Goal: Communication & Community: Answer question/provide support

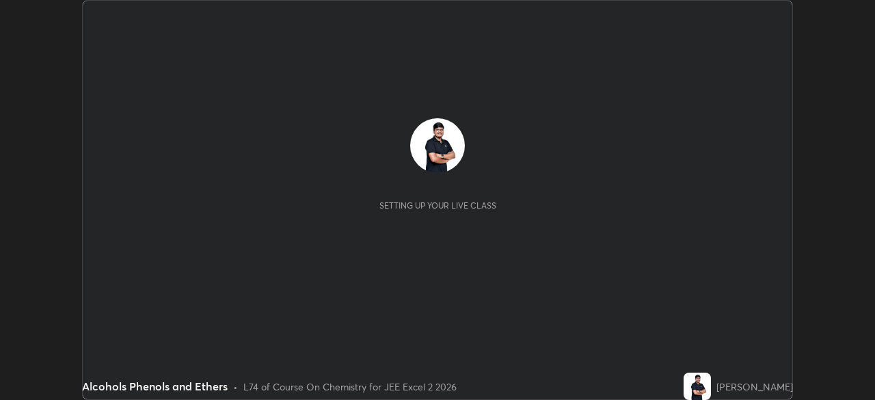
scroll to position [400, 874]
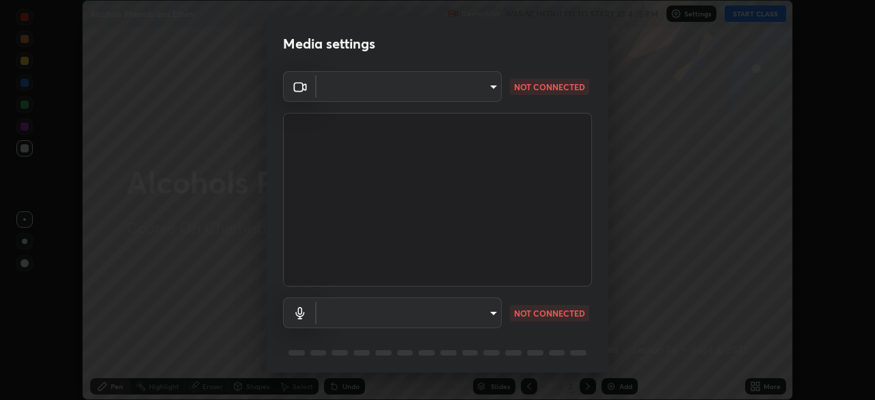
type input "0098613ca96d1cb365b3845fa694b9755ae94ec2d7c0f75973c998bbbf9ace16"
click at [376, 318] on body "Erase all Alcohols Phenols and Ethers Recording WAS SCHEDULED TO START AT 4:15 …" at bounding box center [437, 200] width 875 height 400
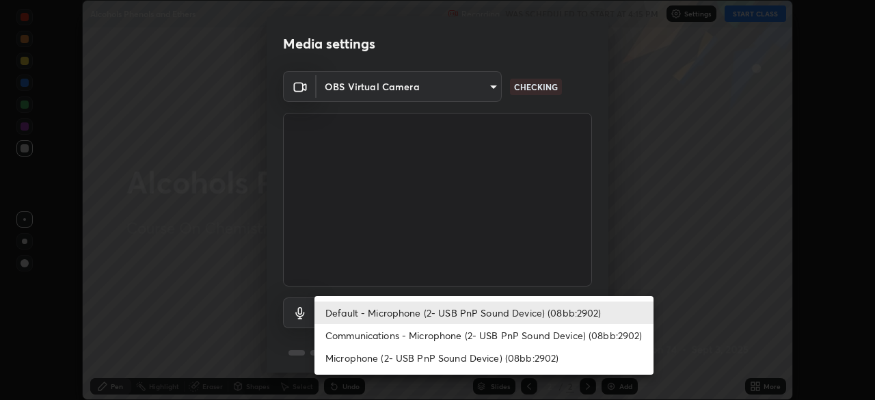
click at [371, 335] on li "Communications - Microphone (2- USB PnP Sound Device) (08bb:2902)" at bounding box center [483, 335] width 339 height 23
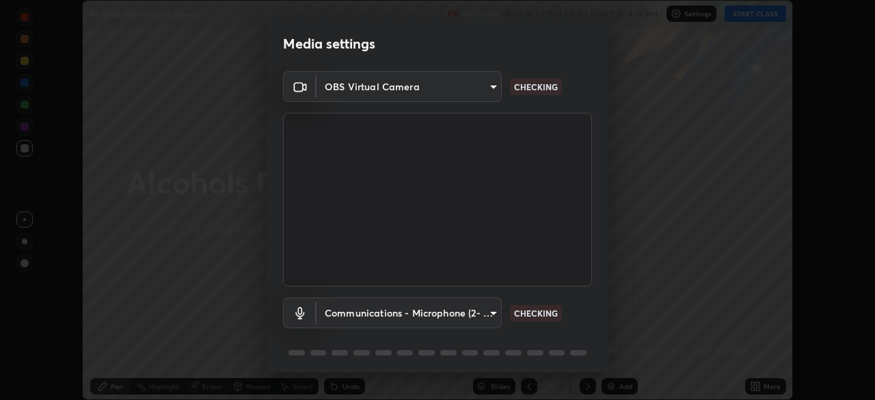
click at [370, 313] on body "Erase all Alcohols Phenols and Ethers Recording WAS SCHEDULED TO START AT 4:15 …" at bounding box center [437, 200] width 875 height 400
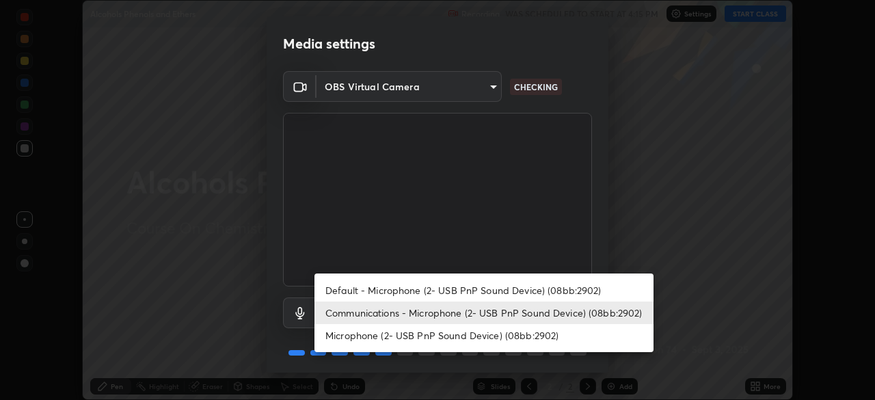
click at [358, 290] on li "Default - Microphone (2- USB PnP Sound Device) (08bb:2902)" at bounding box center [483, 290] width 339 height 23
type input "default"
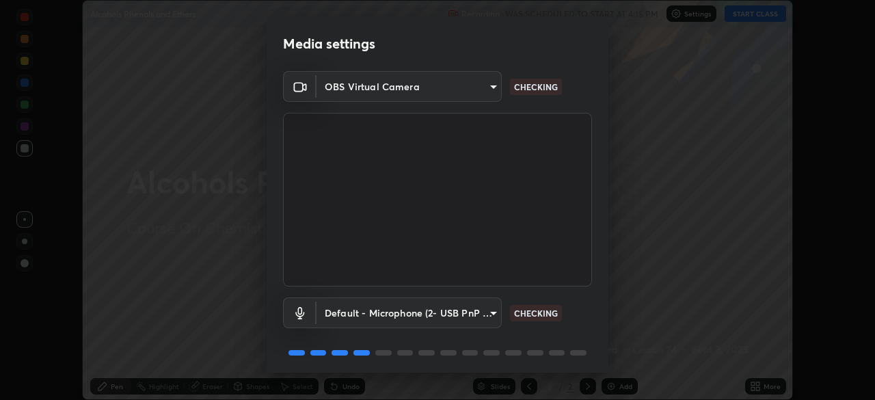
scroll to position [49, 0]
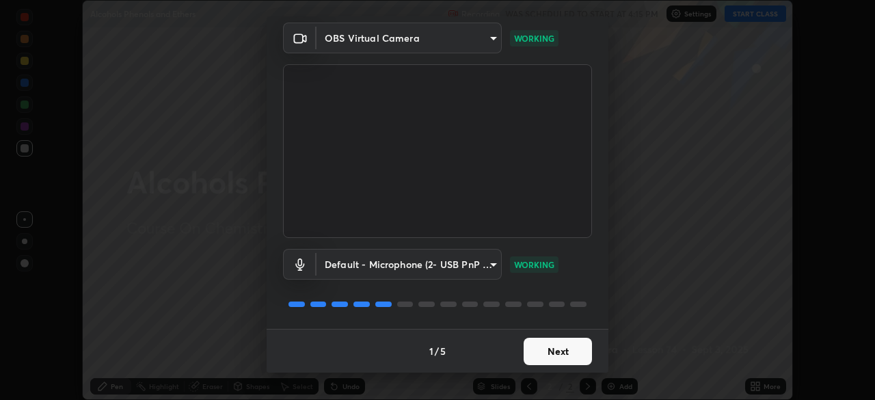
click at [548, 352] on button "Next" at bounding box center [557, 351] width 68 height 27
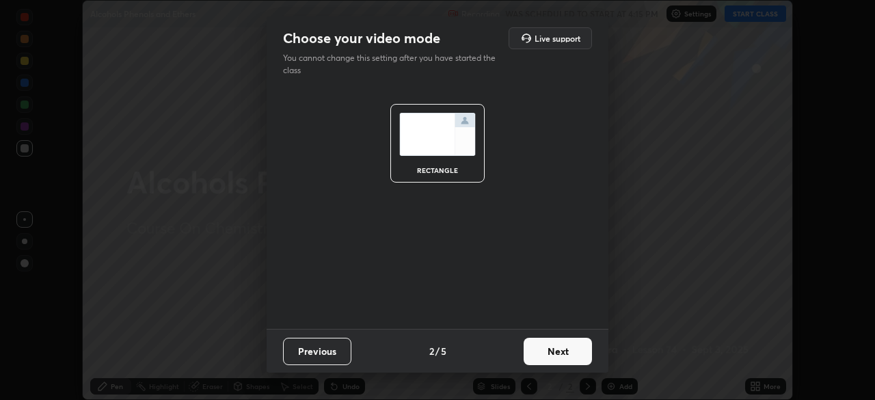
scroll to position [0, 0]
click at [551, 349] on button "Next" at bounding box center [557, 351] width 68 height 27
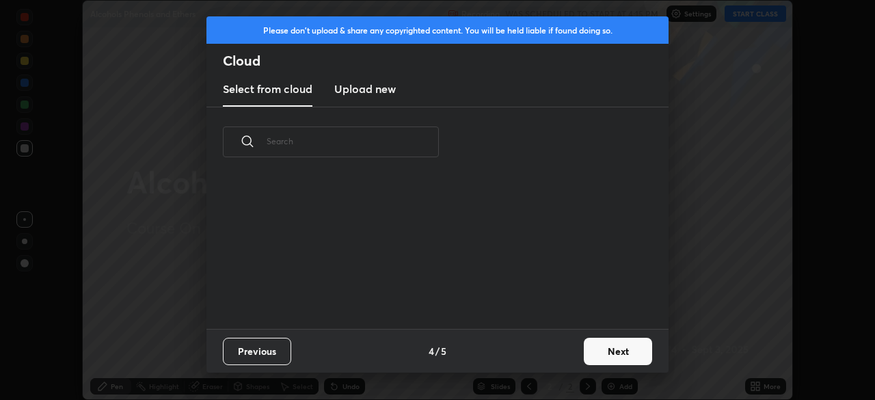
click at [607, 346] on button "Next" at bounding box center [617, 351] width 68 height 27
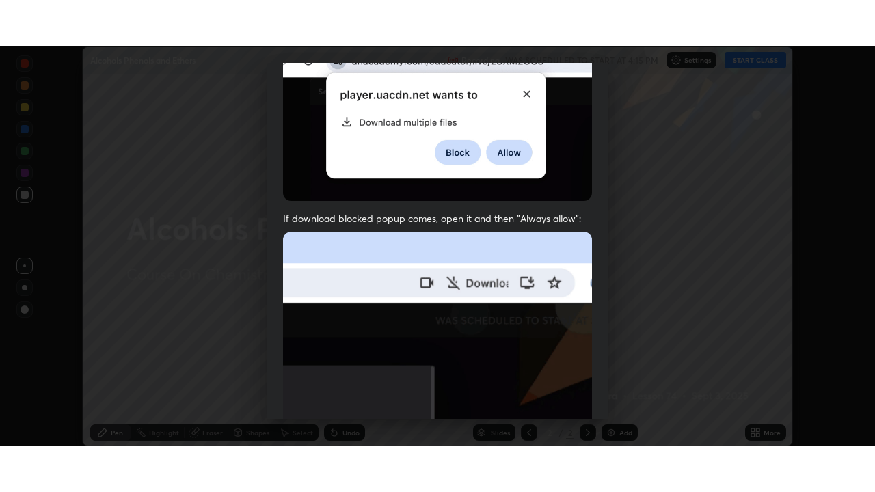
scroll to position [327, 0]
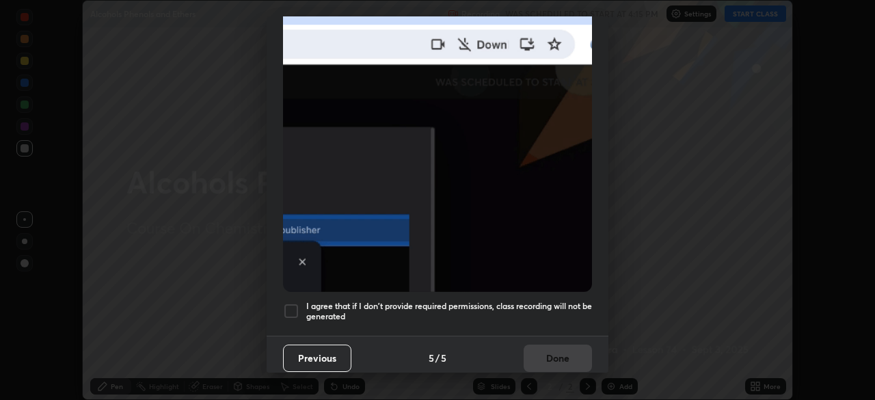
click at [289, 308] on div at bounding box center [291, 311] width 16 height 16
click at [542, 355] on button "Done" at bounding box center [557, 357] width 68 height 27
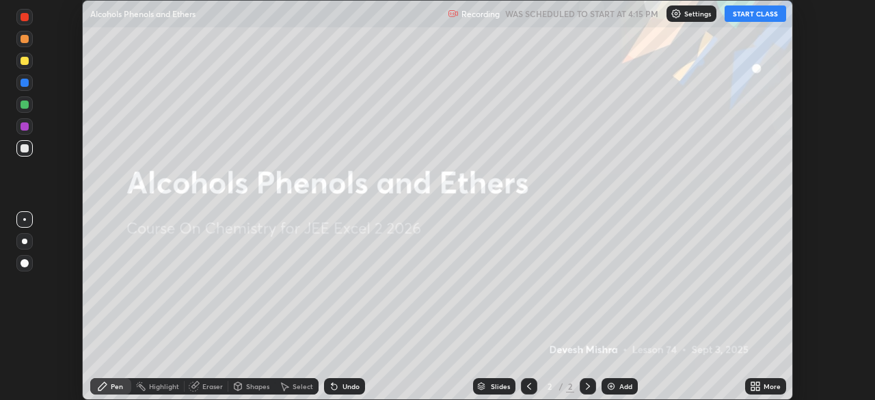
click at [738, 18] on button "START CLASS" at bounding box center [754, 13] width 61 height 16
click at [752, 383] on icon at bounding box center [752, 383] width 3 height 3
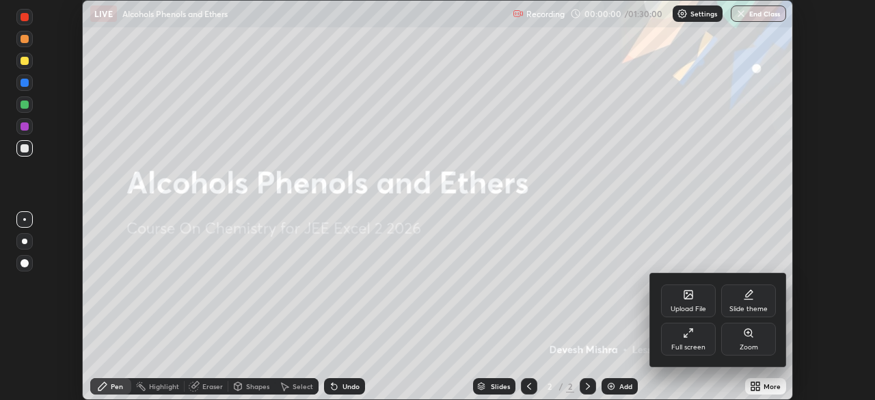
click at [681, 347] on div "Full screen" at bounding box center [688, 347] width 34 height 7
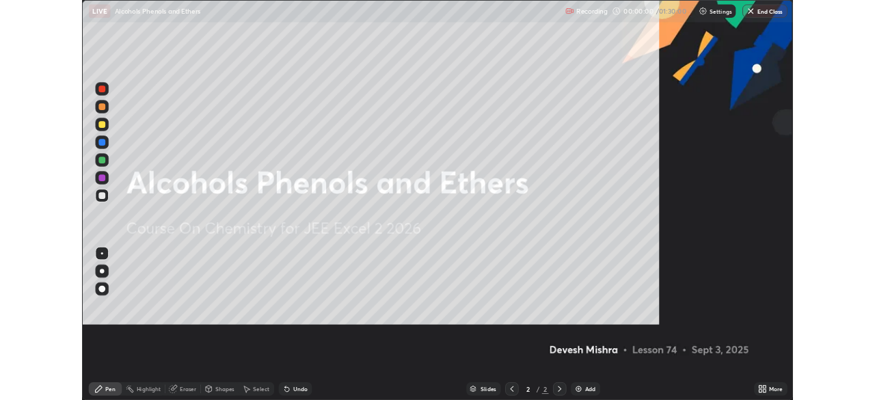
scroll to position [492, 875]
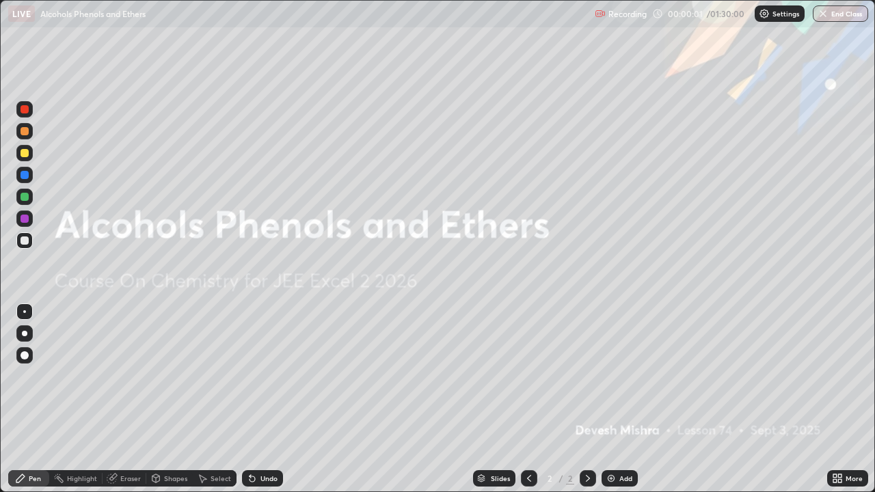
click at [605, 399] on img at bounding box center [610, 478] width 11 height 11
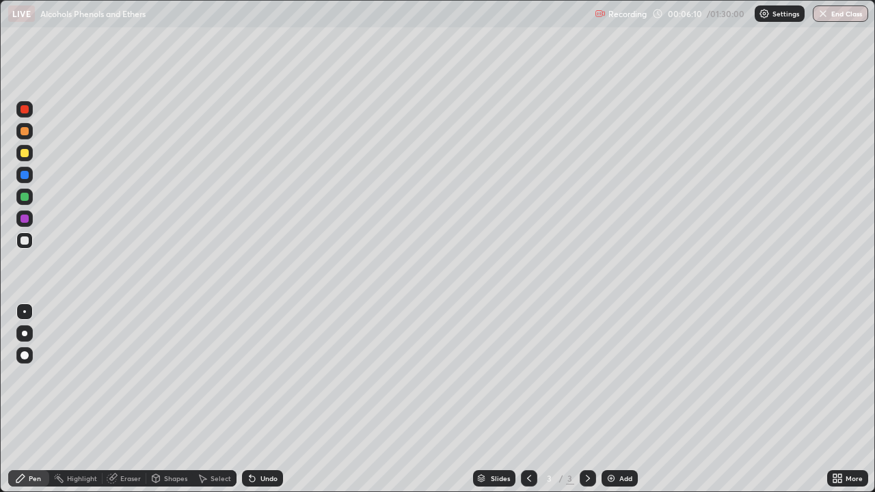
click at [23, 242] on div at bounding box center [24, 240] width 8 height 8
click at [23, 218] on div at bounding box center [24, 219] width 8 height 8
click at [206, 399] on div "Select" at bounding box center [215, 478] width 44 height 16
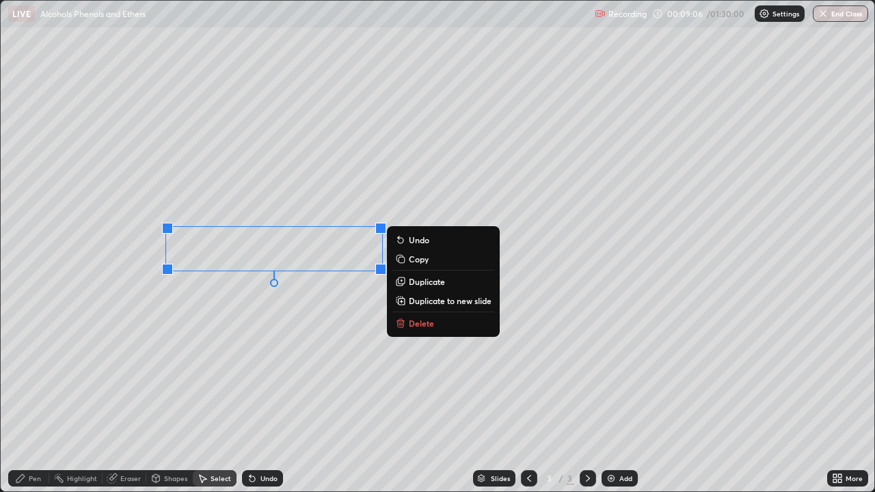
click at [222, 325] on div "0 ° Undo Copy Duplicate Duplicate to new slide Delete" at bounding box center [437, 246] width 873 height 491
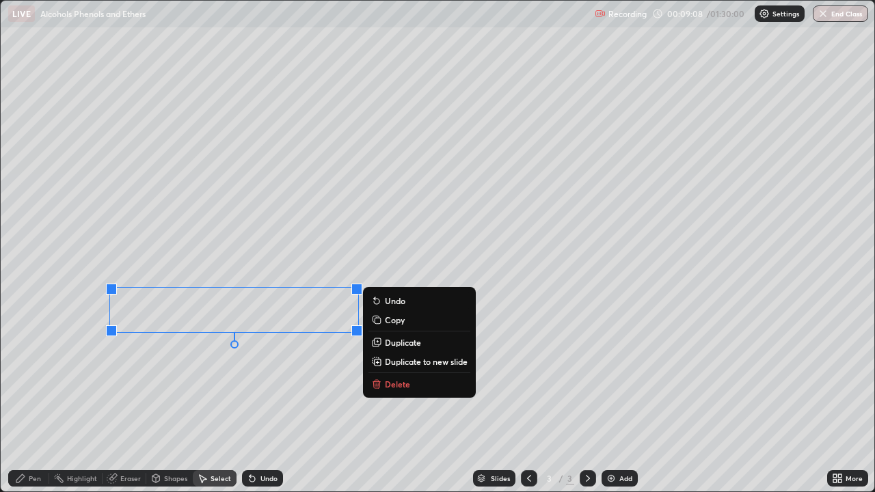
click at [150, 399] on div "0 ° Undo Copy Duplicate Duplicate to new slide Delete" at bounding box center [437, 246] width 873 height 491
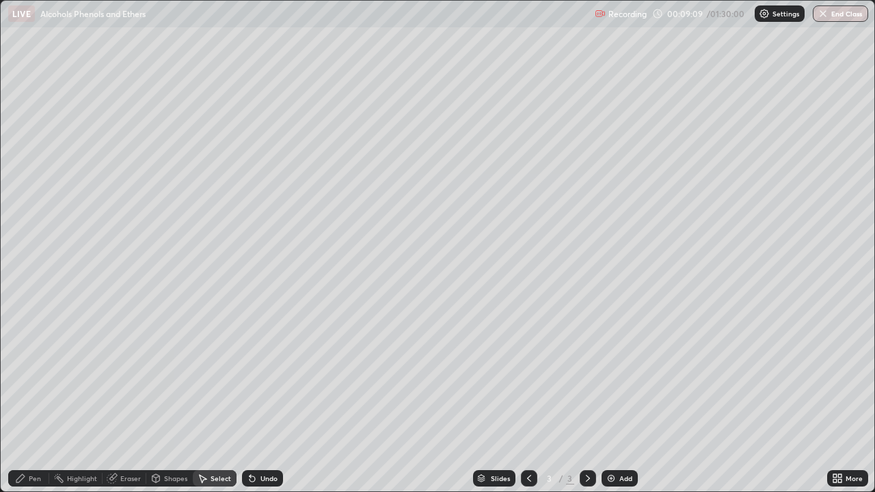
click at [31, 399] on div "Pen" at bounding box center [35, 478] width 12 height 7
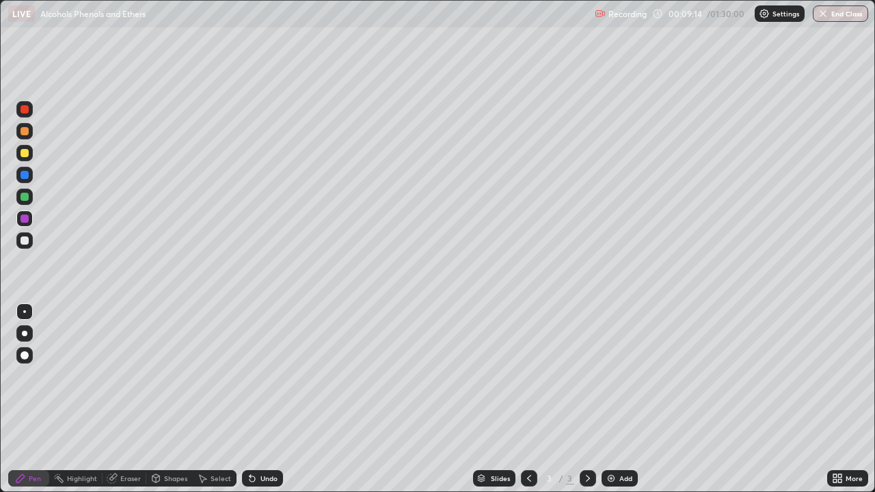
click at [26, 174] on div at bounding box center [24, 175] width 8 height 8
click at [23, 197] on div at bounding box center [24, 197] width 8 height 8
click at [27, 154] on div at bounding box center [24, 153] width 8 height 8
click at [26, 109] on div at bounding box center [24, 109] width 8 height 8
click at [206, 399] on icon at bounding box center [202, 478] width 11 height 11
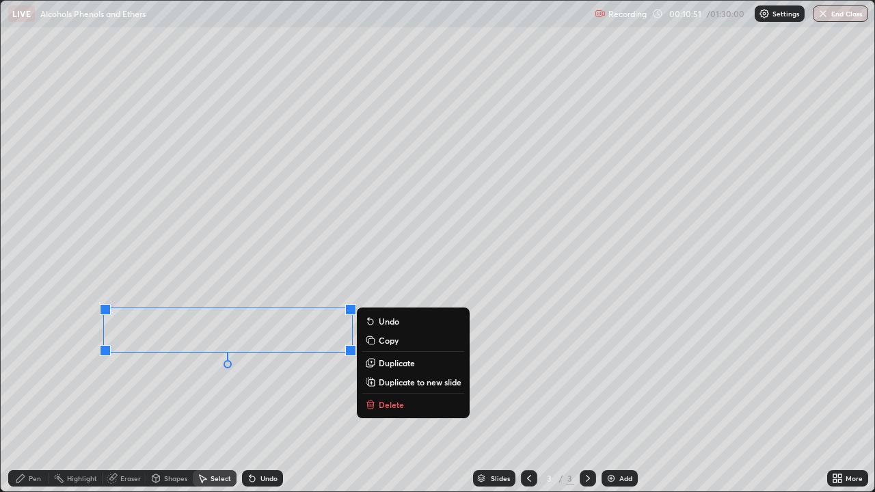
click at [255, 395] on div "0 ° Undo Copy Duplicate Duplicate to new slide Delete" at bounding box center [437, 246] width 873 height 491
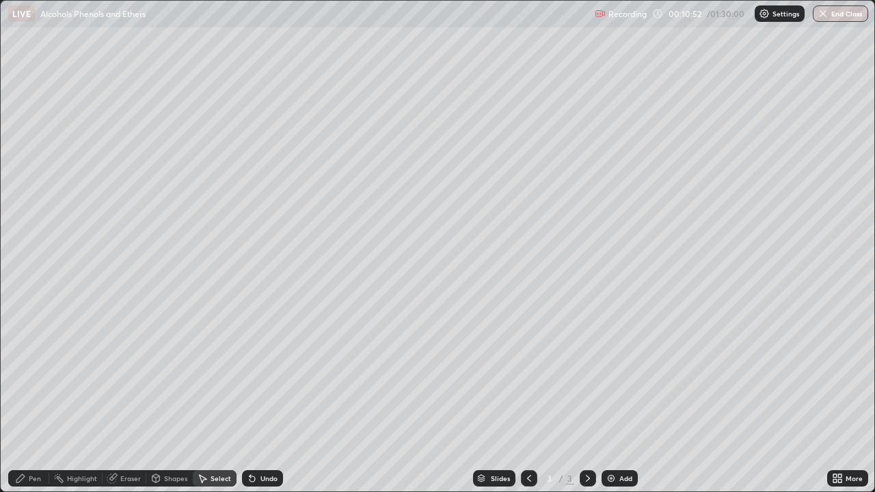
click at [26, 399] on icon at bounding box center [20, 478] width 11 height 11
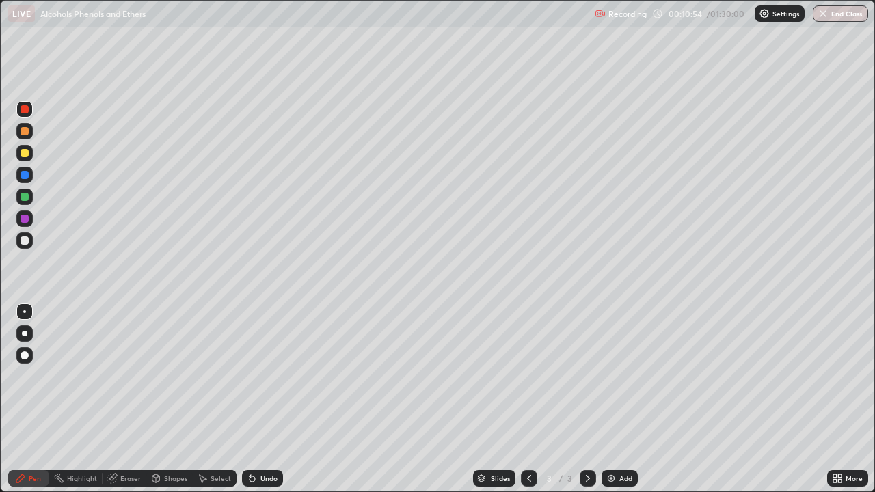
click at [31, 399] on div "Pen" at bounding box center [28, 478] width 41 height 16
click at [25, 240] on div at bounding box center [24, 240] width 8 height 8
click at [603, 399] on div "Add" at bounding box center [619, 478] width 36 height 16
click at [834, 399] on icon at bounding box center [834, 475] width 3 height 3
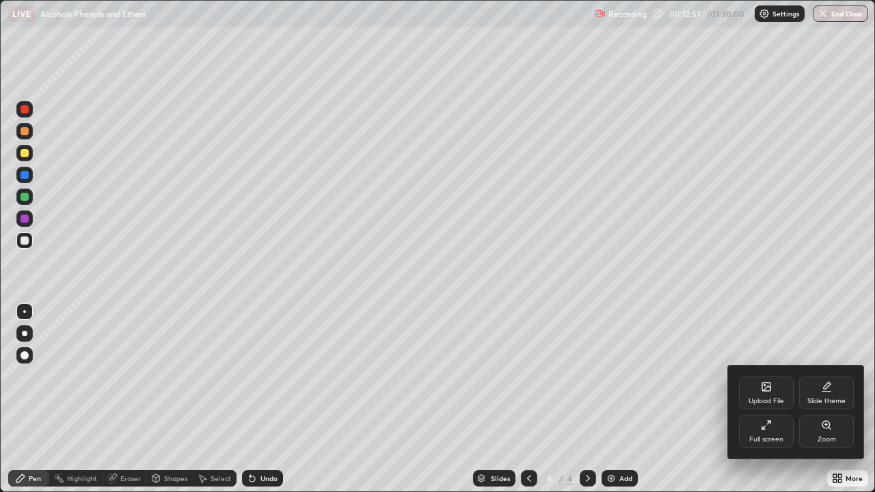
click at [759, 399] on div "Full screen" at bounding box center [766, 439] width 34 height 7
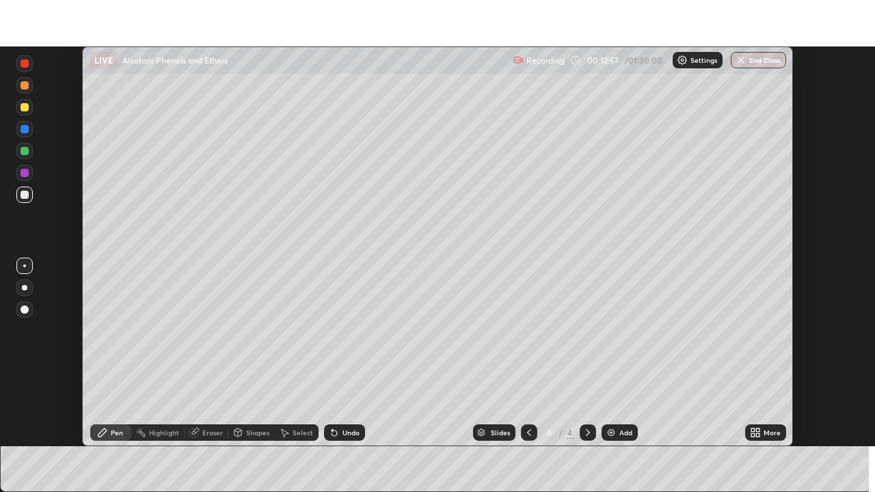
scroll to position [67923, 67448]
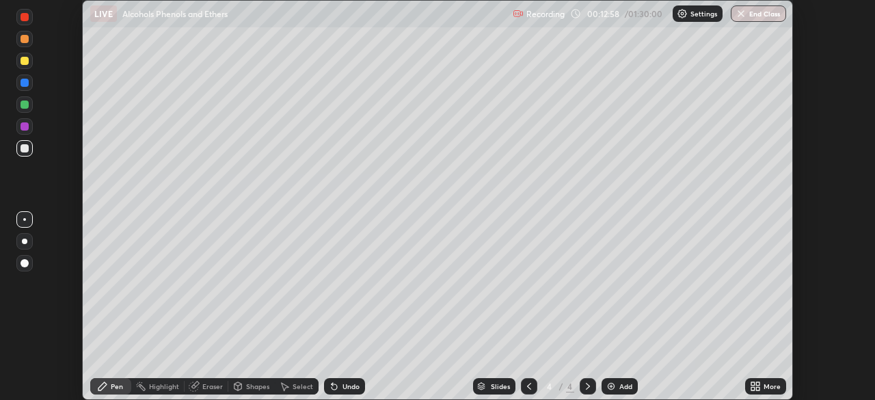
click at [756, 386] on icon at bounding box center [755, 386] width 11 height 11
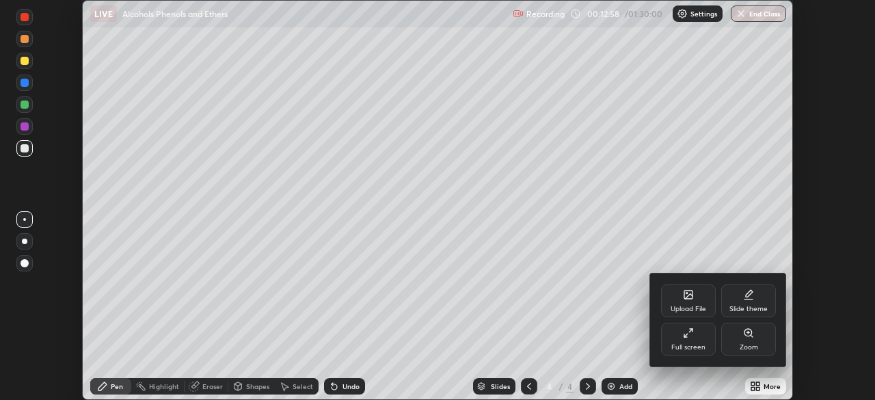
click at [693, 340] on div "Full screen" at bounding box center [688, 338] width 55 height 33
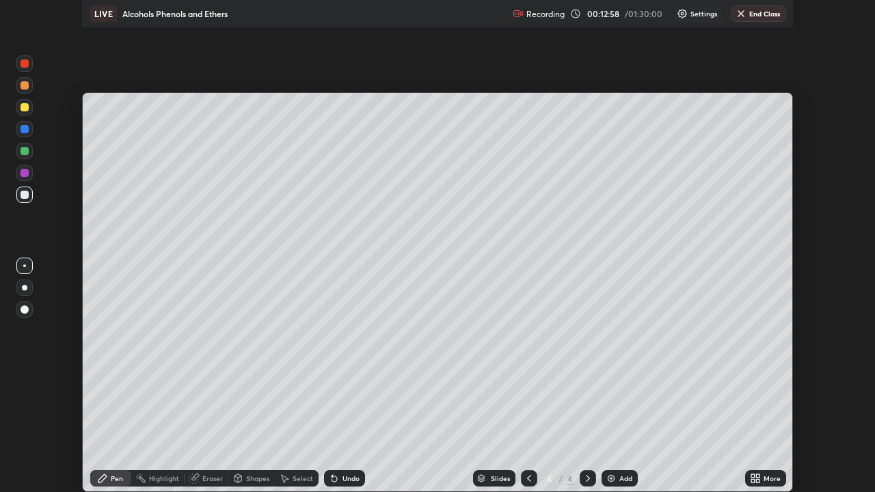
scroll to position [492, 875]
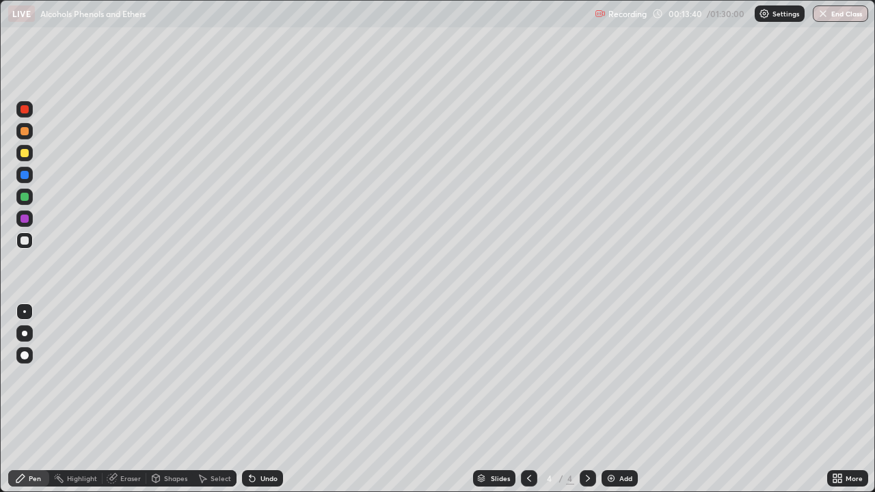
click at [23, 154] on div at bounding box center [24, 153] width 8 height 8
click at [251, 399] on icon at bounding box center [251, 478] width 5 height 5
click at [26, 178] on div at bounding box center [24, 175] width 8 height 8
click at [22, 156] on div at bounding box center [24, 153] width 8 height 8
click at [26, 220] on div at bounding box center [24, 219] width 8 height 8
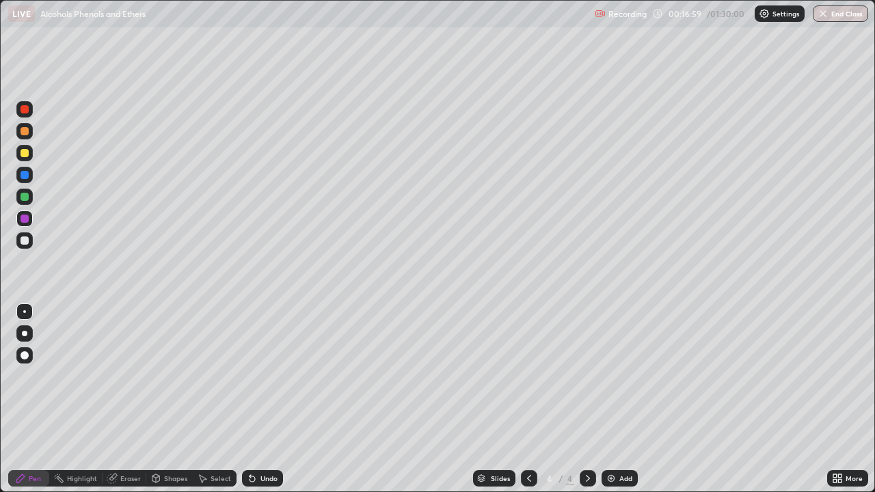
click at [609, 399] on img at bounding box center [610, 478] width 11 height 11
click at [261, 399] on div "Undo" at bounding box center [268, 478] width 17 height 7
click at [25, 202] on div at bounding box center [24, 197] width 16 height 16
click at [120, 399] on div "Eraser" at bounding box center [124, 478] width 44 height 16
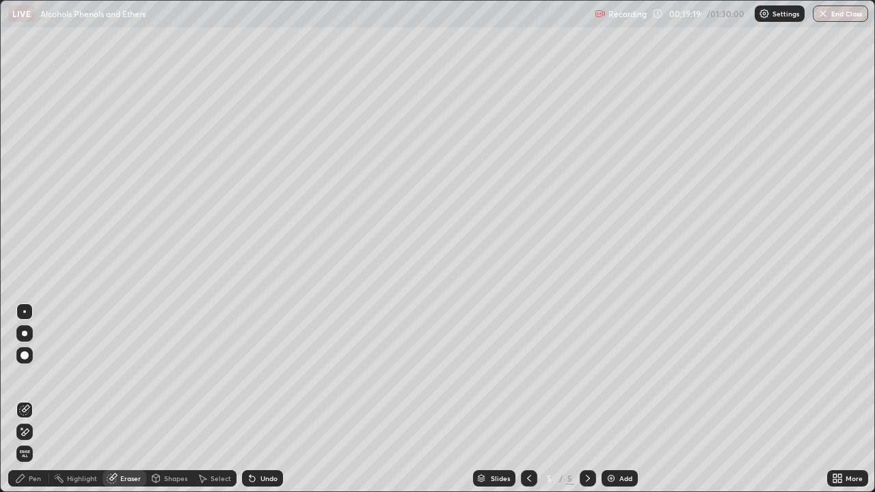
click at [31, 399] on div "Pen" at bounding box center [35, 478] width 12 height 7
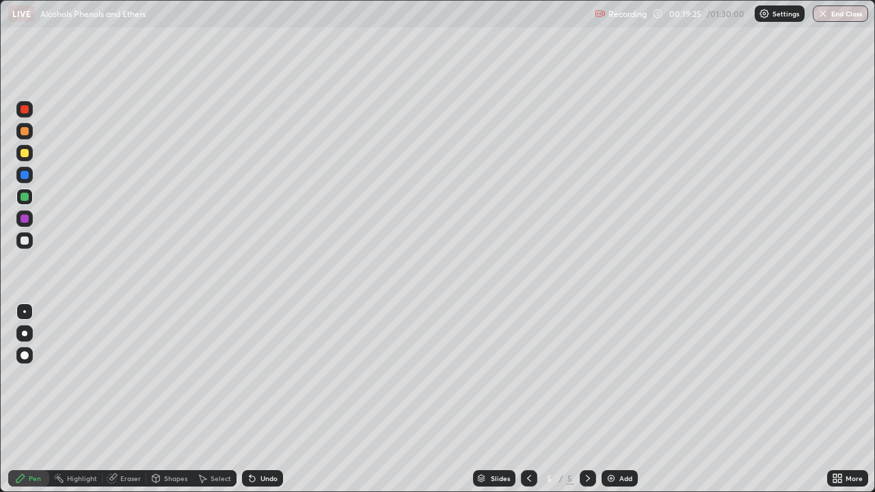
click at [264, 399] on div "Undo" at bounding box center [262, 478] width 41 height 16
click at [136, 399] on div "Eraser" at bounding box center [130, 478] width 20 height 7
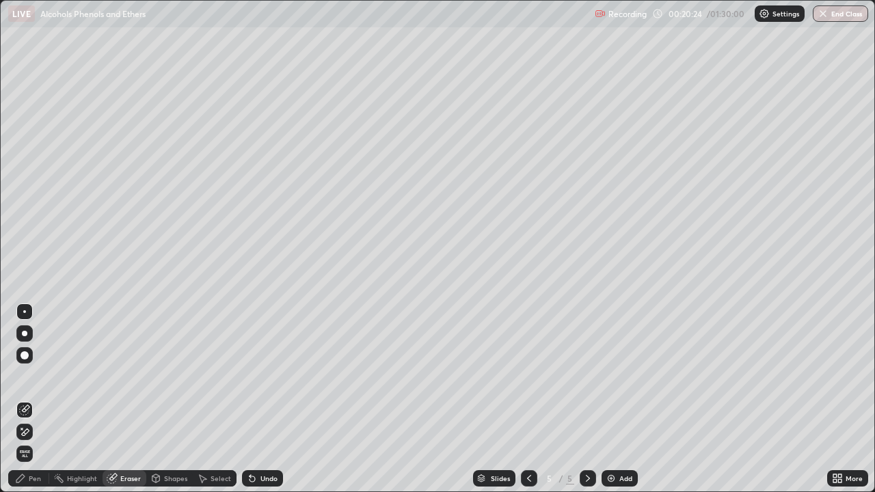
click at [32, 399] on div "Pen" at bounding box center [28, 478] width 41 height 16
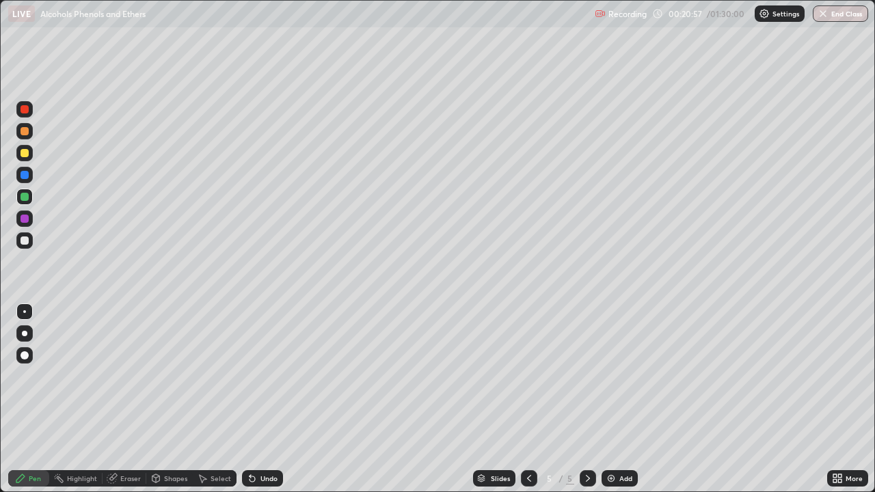
click at [23, 240] on div at bounding box center [24, 240] width 8 height 8
click at [27, 176] on div at bounding box center [24, 175] width 8 height 8
click at [26, 155] on div at bounding box center [24, 153] width 8 height 8
click at [25, 219] on div at bounding box center [24, 219] width 8 height 8
click at [26, 153] on div at bounding box center [24, 153] width 8 height 8
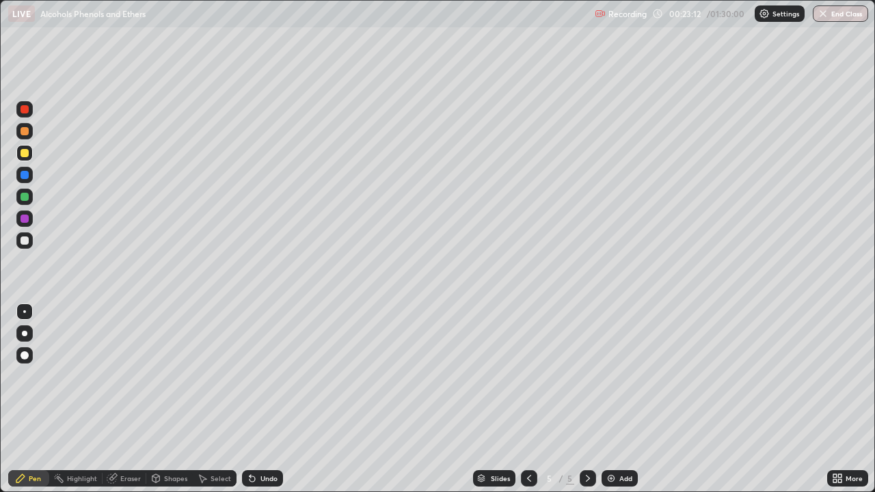
click at [113, 399] on icon at bounding box center [112, 478] width 11 height 11
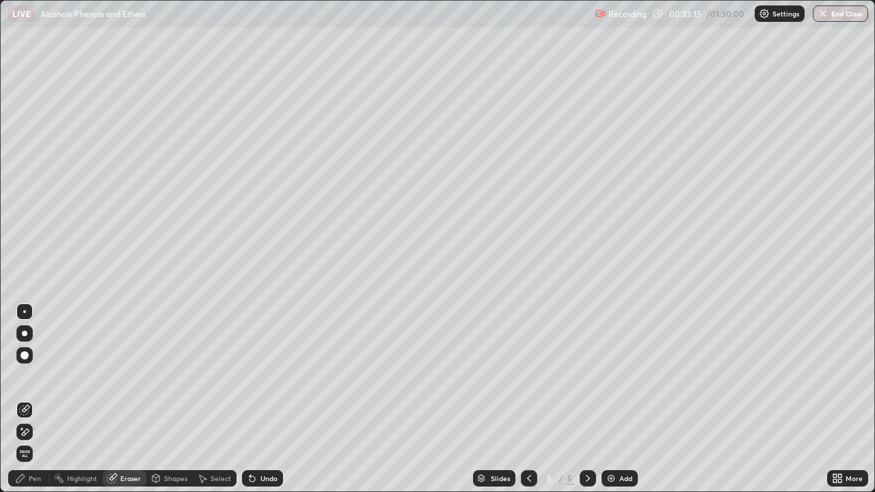
click at [33, 399] on div "Pen" at bounding box center [35, 478] width 12 height 7
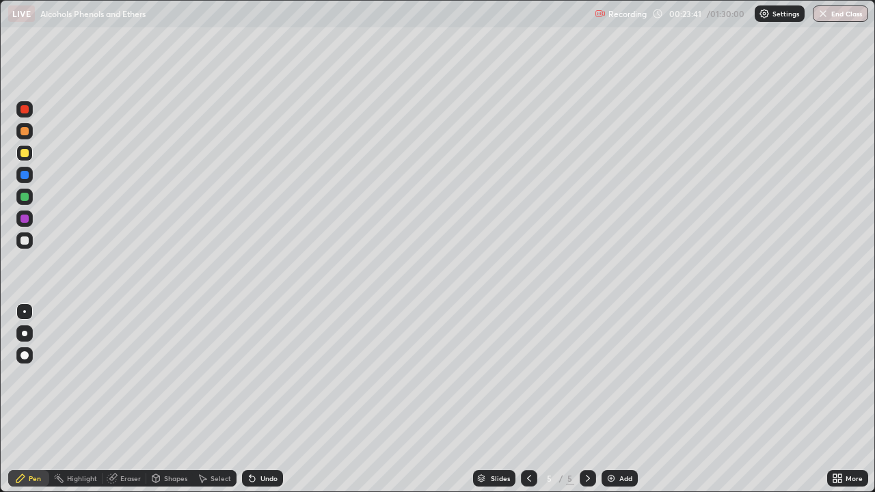
click at [111, 399] on icon at bounding box center [111, 478] width 9 height 9
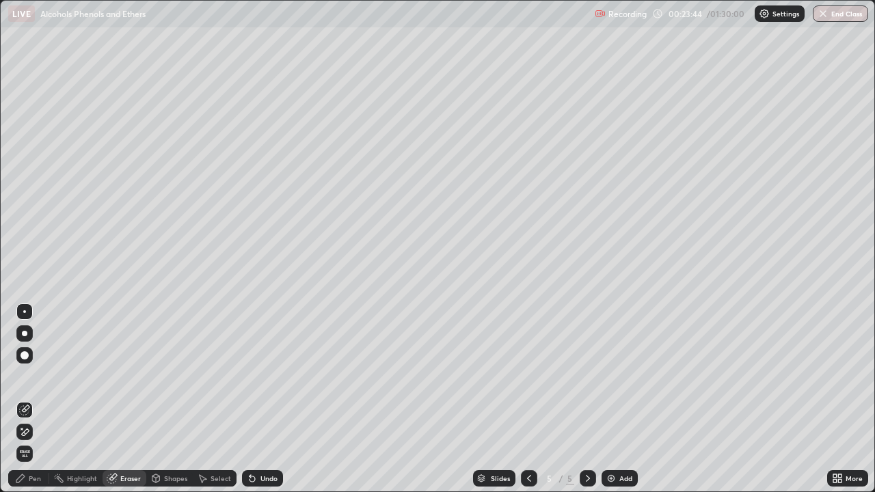
click at [34, 399] on div "Pen" at bounding box center [35, 478] width 12 height 7
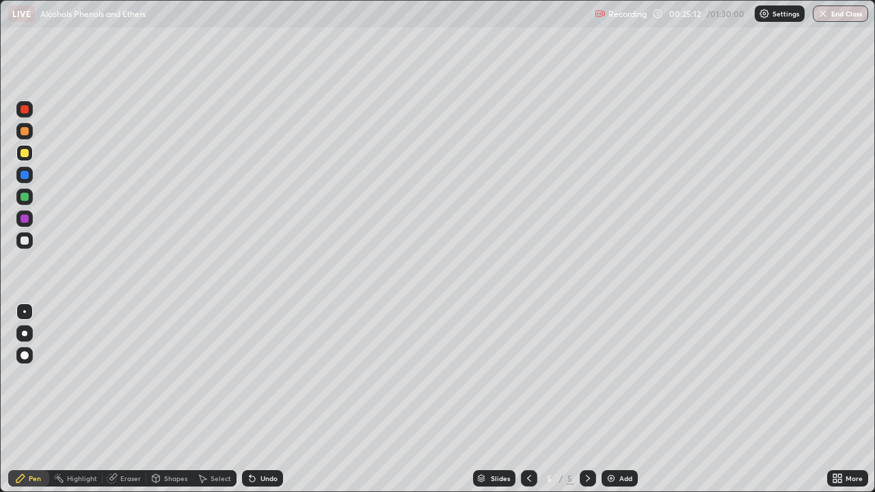
click at [609, 399] on img at bounding box center [610, 478] width 11 height 11
click at [27, 171] on div at bounding box center [24, 175] width 8 height 8
click at [24, 200] on div at bounding box center [24, 197] width 8 height 8
click at [25, 217] on div at bounding box center [24, 219] width 8 height 8
click at [23, 197] on div at bounding box center [24, 197] width 8 height 8
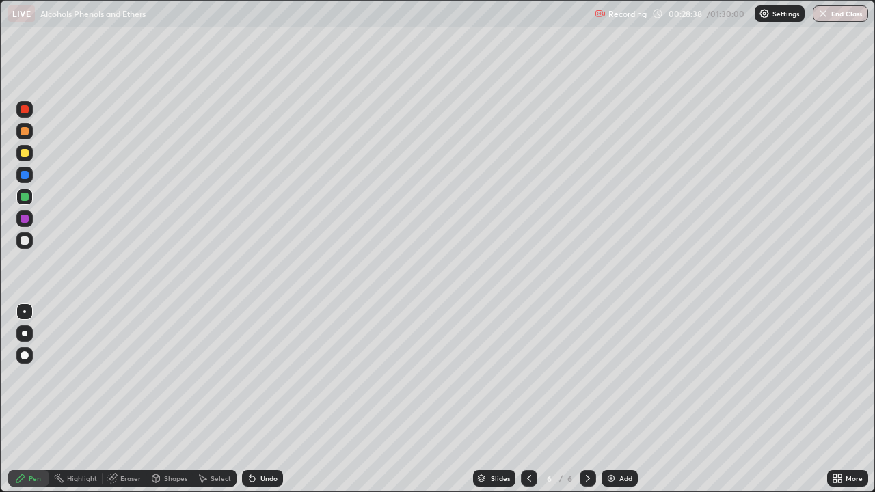
click at [25, 218] on div at bounding box center [24, 219] width 8 height 8
click at [606, 399] on div "Add" at bounding box center [619, 478] width 36 height 16
click at [250, 399] on icon at bounding box center [251, 478] width 5 height 5
click at [23, 198] on div at bounding box center [24, 197] width 8 height 8
click at [24, 151] on div at bounding box center [24, 153] width 8 height 8
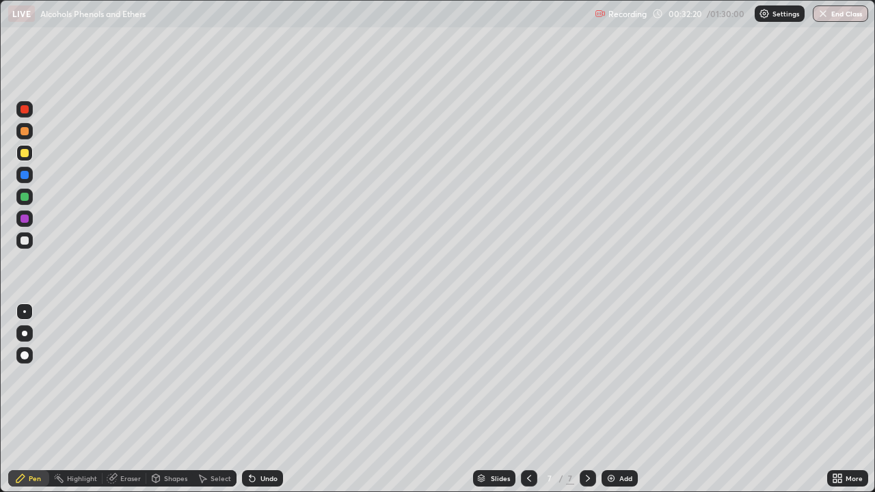
click at [256, 399] on div "Undo" at bounding box center [262, 478] width 41 height 16
click at [606, 399] on img at bounding box center [610, 478] width 11 height 11
click at [25, 176] on div at bounding box center [24, 175] width 8 height 8
click at [25, 198] on div at bounding box center [24, 197] width 8 height 8
click at [23, 178] on div at bounding box center [24, 175] width 8 height 8
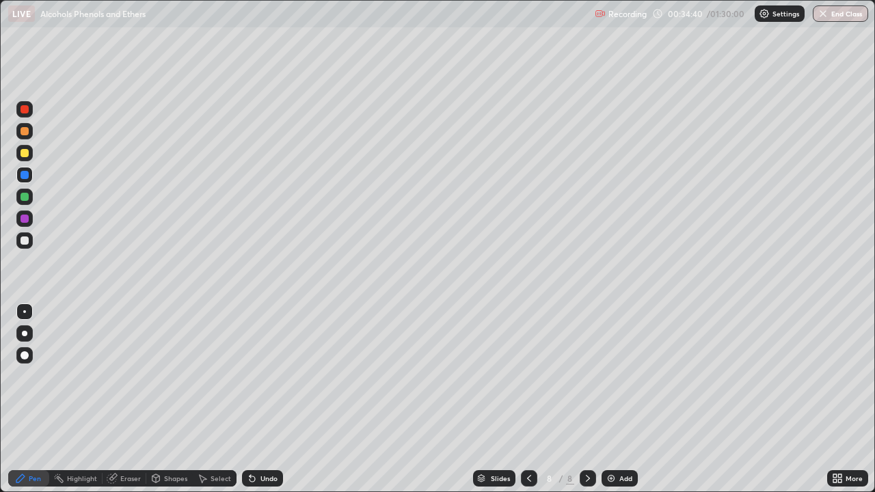
click at [27, 221] on div at bounding box center [24, 219] width 8 height 8
click at [25, 241] on div at bounding box center [24, 240] width 8 height 8
click at [210, 399] on div "Select" at bounding box center [220, 478] width 20 height 7
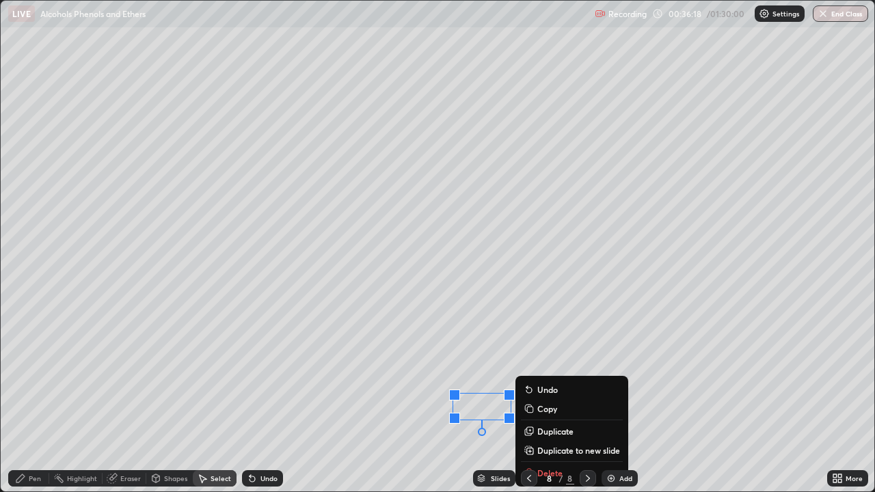
click at [29, 399] on div "Pen" at bounding box center [35, 478] width 12 height 7
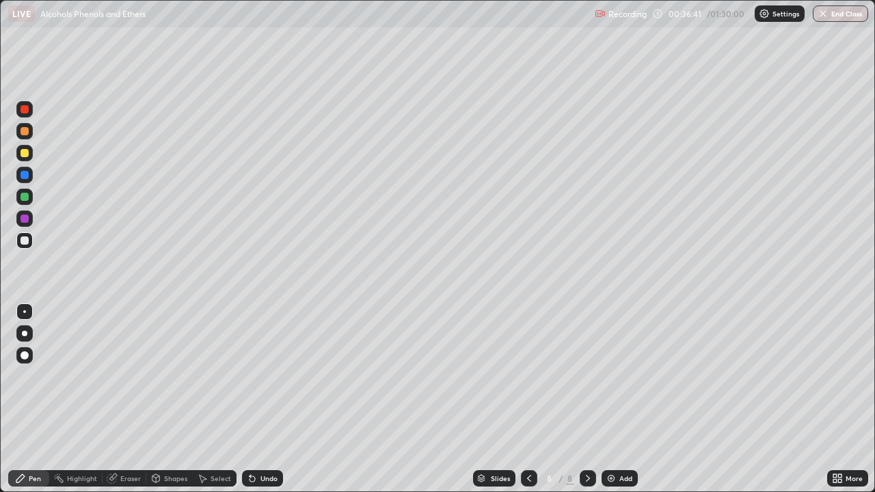
click at [26, 154] on div at bounding box center [24, 153] width 8 height 8
click at [605, 399] on img at bounding box center [610, 478] width 11 height 11
click at [25, 174] on div at bounding box center [24, 175] width 8 height 8
click at [23, 156] on div at bounding box center [24, 153] width 8 height 8
click at [23, 219] on div at bounding box center [24, 219] width 8 height 8
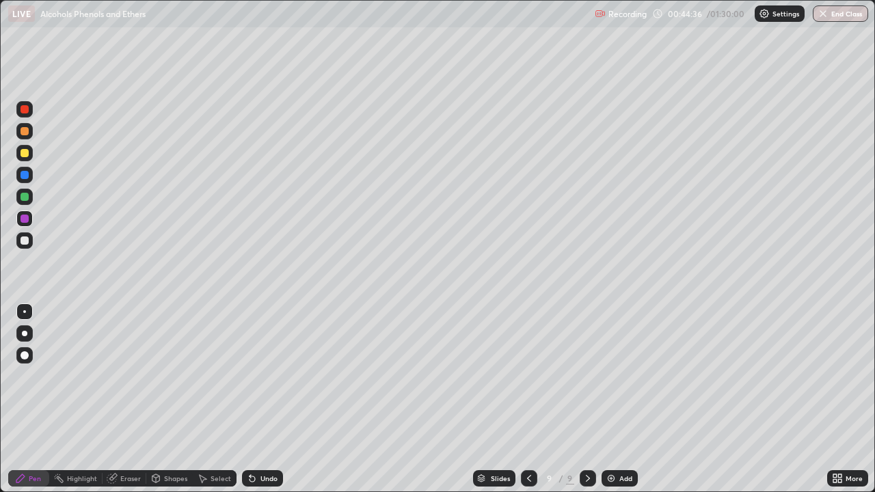
click at [25, 176] on div at bounding box center [24, 175] width 8 height 8
click at [24, 111] on div at bounding box center [24, 109] width 8 height 8
click at [611, 399] on img at bounding box center [610, 478] width 11 height 11
click at [23, 177] on div at bounding box center [24, 175] width 8 height 8
click at [253, 399] on icon at bounding box center [252, 478] width 11 height 11
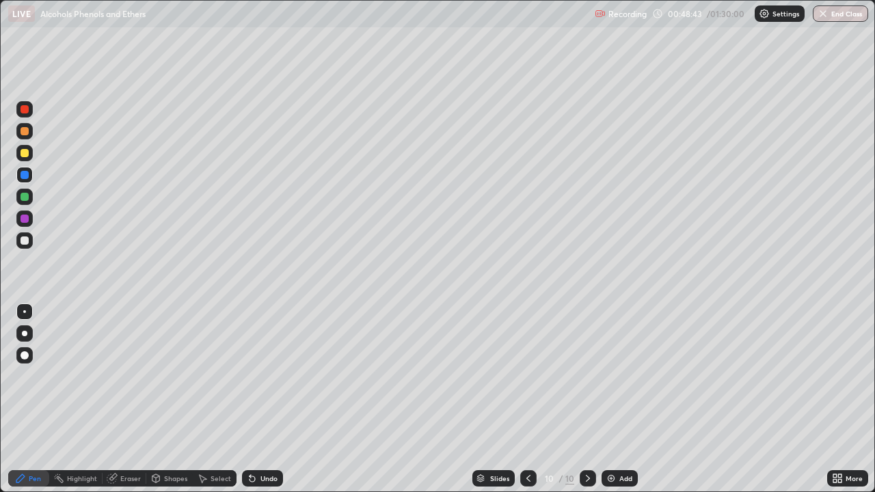
click at [27, 219] on div at bounding box center [24, 219] width 8 height 8
click at [24, 240] on div at bounding box center [24, 240] width 8 height 8
click at [23, 152] on div at bounding box center [24, 153] width 8 height 8
click at [250, 399] on icon at bounding box center [251, 478] width 5 height 5
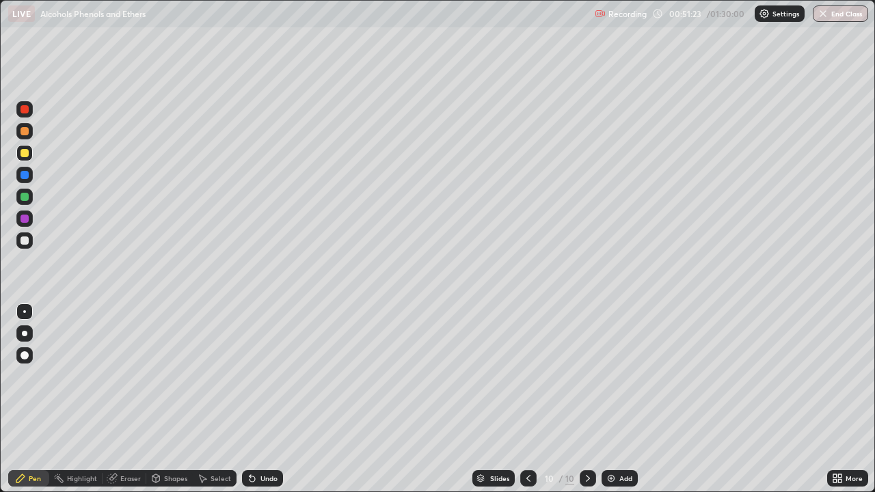
click at [25, 197] on div at bounding box center [24, 197] width 8 height 8
click at [23, 219] on div at bounding box center [24, 219] width 8 height 8
click at [601, 399] on div "Add" at bounding box center [619, 478] width 36 height 16
click at [25, 197] on div at bounding box center [24, 197] width 8 height 8
click at [250, 399] on icon at bounding box center [251, 478] width 5 height 5
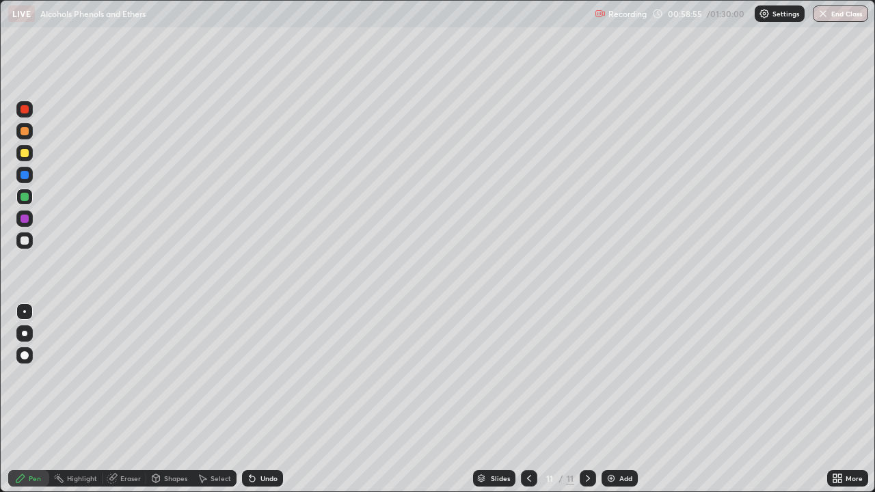
click at [605, 399] on img at bounding box center [610, 478] width 11 height 11
click at [252, 399] on icon at bounding box center [252, 478] width 11 height 11
click at [116, 399] on icon at bounding box center [112, 478] width 11 height 11
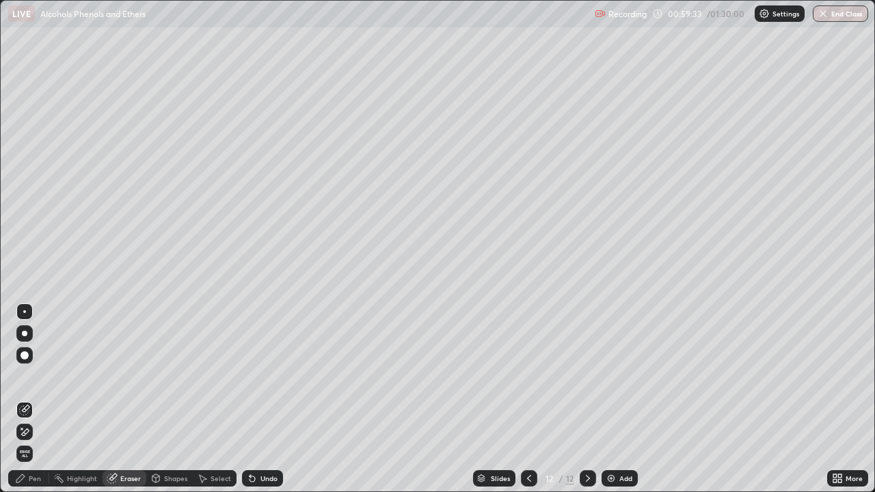
click at [29, 399] on div "Pen" at bounding box center [35, 478] width 12 height 7
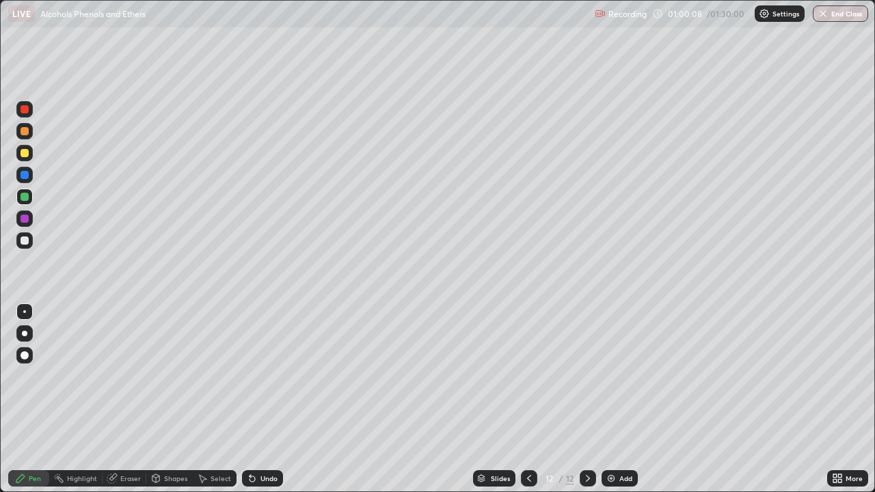
click at [22, 220] on div at bounding box center [24, 219] width 8 height 8
click at [249, 399] on icon at bounding box center [251, 478] width 5 height 5
click at [249, 399] on icon at bounding box center [249, 475] width 1 height 1
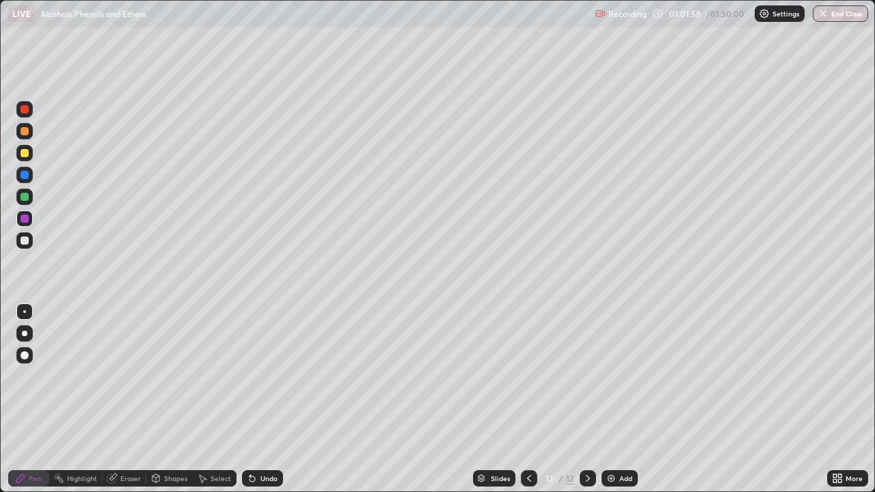
click at [603, 399] on div "Add" at bounding box center [619, 478] width 36 height 16
click at [24, 155] on div at bounding box center [24, 153] width 8 height 8
click at [22, 216] on div at bounding box center [24, 219] width 8 height 8
click at [24, 193] on div at bounding box center [24, 197] width 8 height 8
click at [24, 178] on div at bounding box center [24, 175] width 8 height 8
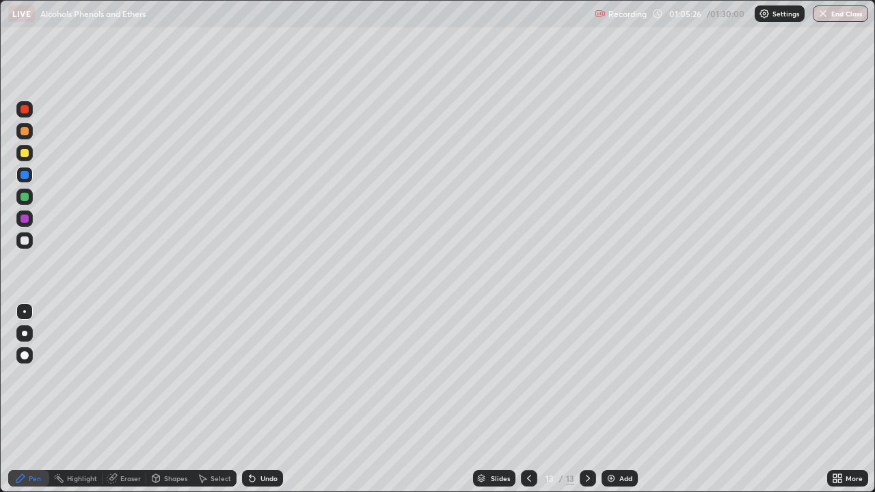
click at [27, 116] on div at bounding box center [24, 109] width 16 height 16
click at [605, 399] on img at bounding box center [610, 478] width 11 height 11
click at [25, 240] on div at bounding box center [24, 240] width 8 height 8
click at [25, 153] on div at bounding box center [24, 153] width 8 height 8
click at [21, 175] on div at bounding box center [24, 175] width 8 height 8
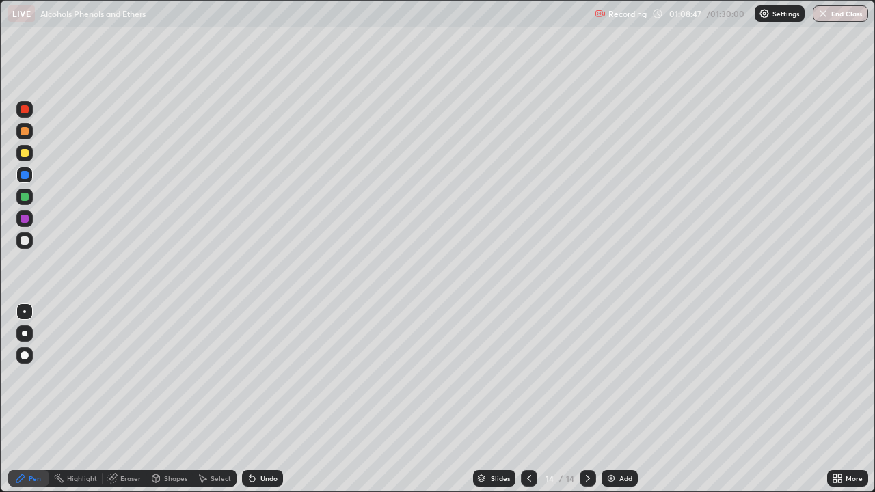
click at [526, 399] on icon at bounding box center [528, 478] width 11 height 11
click at [586, 399] on icon at bounding box center [587, 478] width 11 height 11
click at [605, 399] on img at bounding box center [610, 478] width 11 height 11
click at [22, 217] on div at bounding box center [24, 219] width 8 height 8
click at [249, 399] on icon at bounding box center [251, 478] width 5 height 5
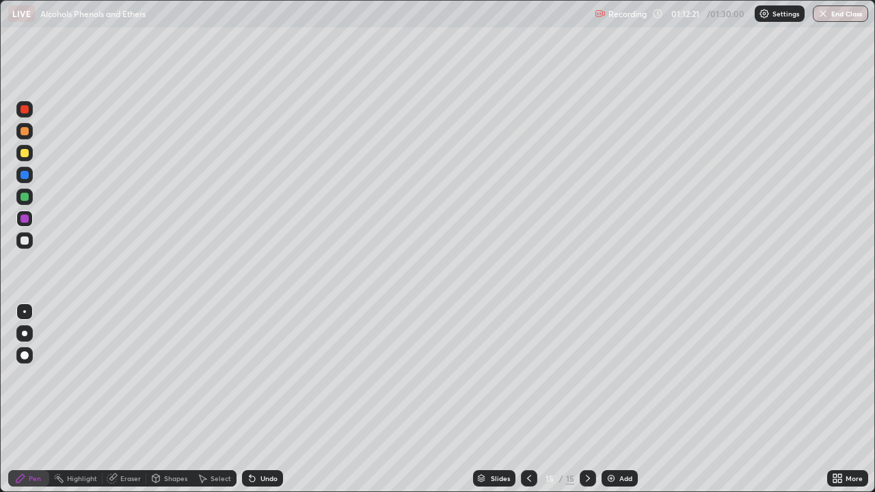
click at [249, 399] on icon at bounding box center [251, 478] width 5 height 5
click at [24, 198] on div at bounding box center [24, 197] width 8 height 8
click at [24, 242] on div at bounding box center [24, 240] width 8 height 8
click at [23, 156] on div at bounding box center [24, 153] width 8 height 8
click at [24, 220] on div at bounding box center [24, 219] width 8 height 8
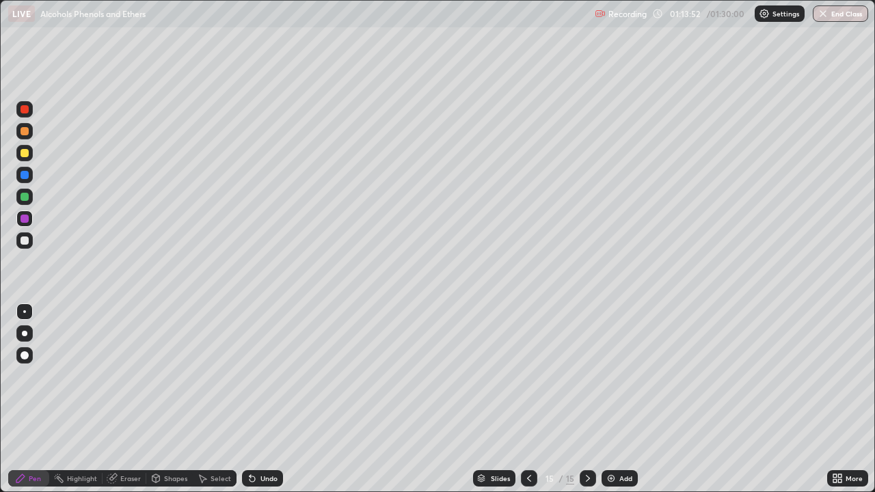
click at [249, 399] on icon at bounding box center [249, 475] width 1 height 1
click at [124, 399] on div "Eraser" at bounding box center [130, 478] width 20 height 7
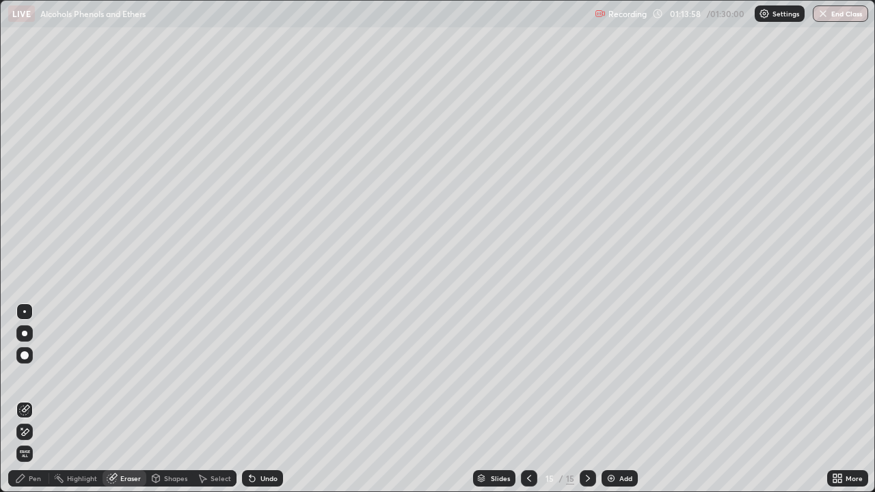
click at [35, 399] on div "Pen" at bounding box center [35, 478] width 12 height 7
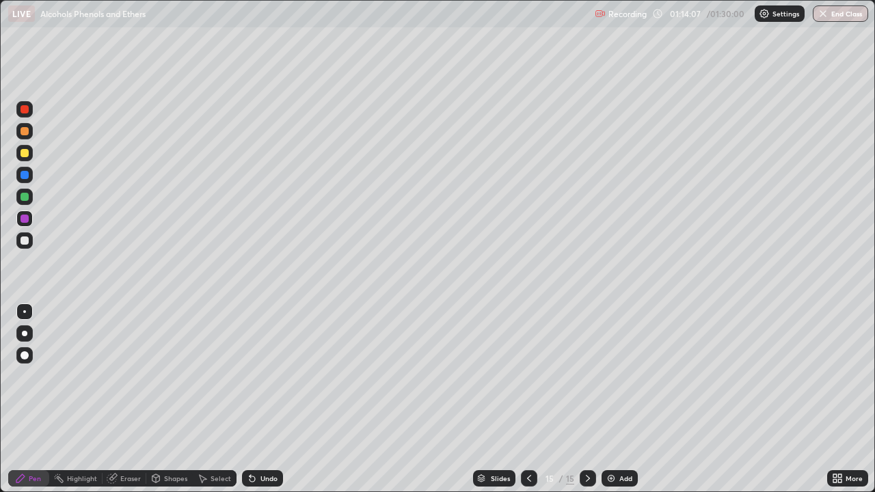
click at [27, 198] on div at bounding box center [24, 197] width 8 height 8
click at [25, 222] on div at bounding box center [24, 219] width 8 height 8
click at [605, 399] on div "Add" at bounding box center [619, 478] width 36 height 16
click at [526, 399] on icon at bounding box center [528, 478] width 11 height 11
click at [26, 155] on div at bounding box center [24, 153] width 8 height 8
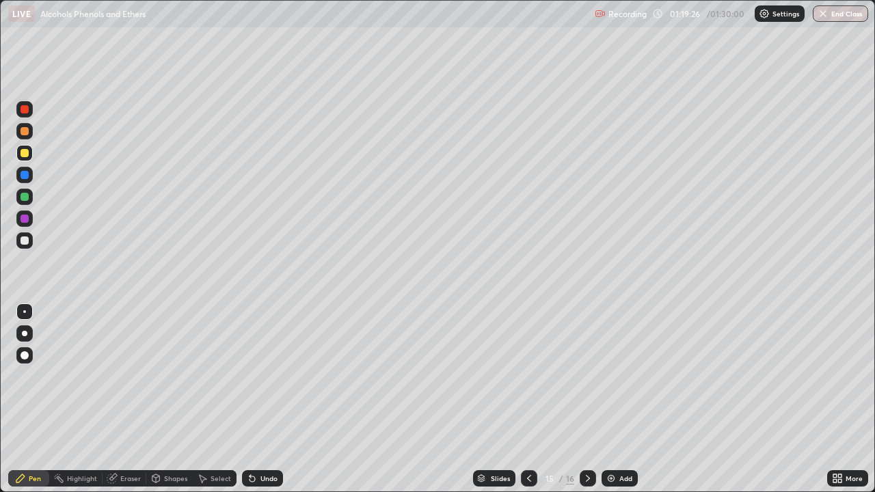
click at [114, 399] on icon at bounding box center [113, 476] width 8 height 7
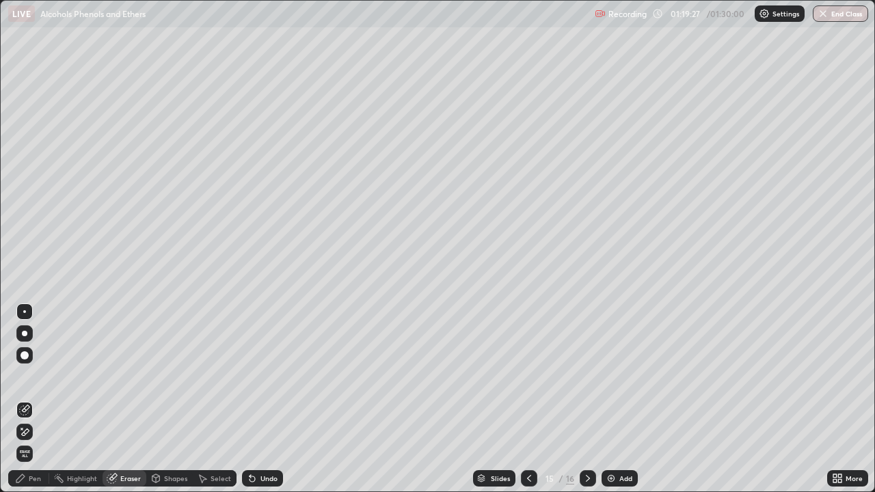
click at [25, 399] on icon at bounding box center [24, 432] width 11 height 12
click at [32, 399] on div "Pen" at bounding box center [35, 478] width 12 height 7
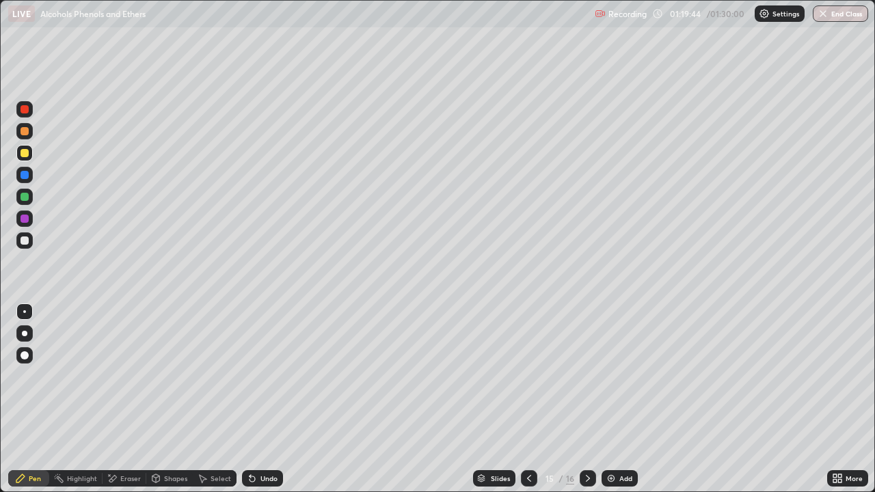
click at [250, 399] on icon at bounding box center [251, 478] width 5 height 5
click at [251, 399] on icon at bounding box center [251, 478] width 5 height 5
click at [23, 200] on div at bounding box center [24, 197] width 8 height 8
click at [113, 399] on icon at bounding box center [113, 478] width 8 height 7
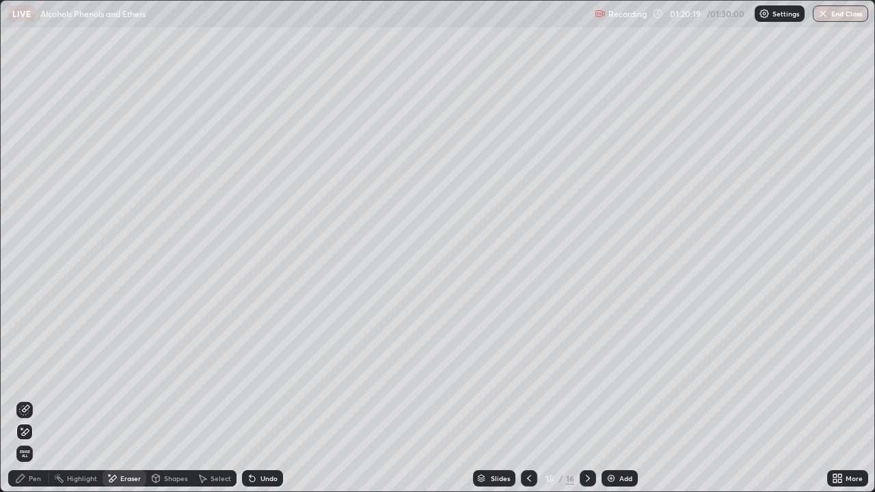
click at [23, 399] on icon at bounding box center [20, 478] width 8 height 8
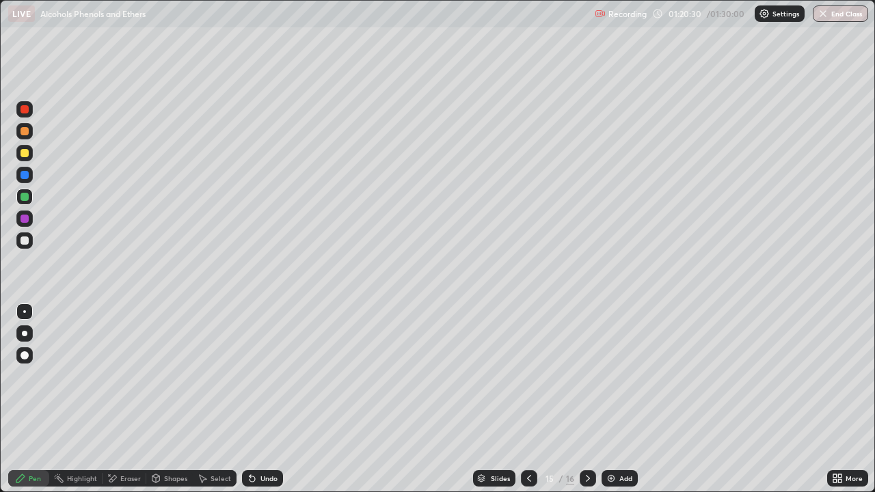
click at [25, 176] on div at bounding box center [24, 175] width 8 height 8
click at [26, 109] on div at bounding box center [24, 109] width 8 height 8
click at [27, 240] on div at bounding box center [24, 240] width 8 height 8
click at [609, 399] on img at bounding box center [610, 478] width 11 height 11
click at [249, 399] on icon at bounding box center [249, 475] width 1 height 1
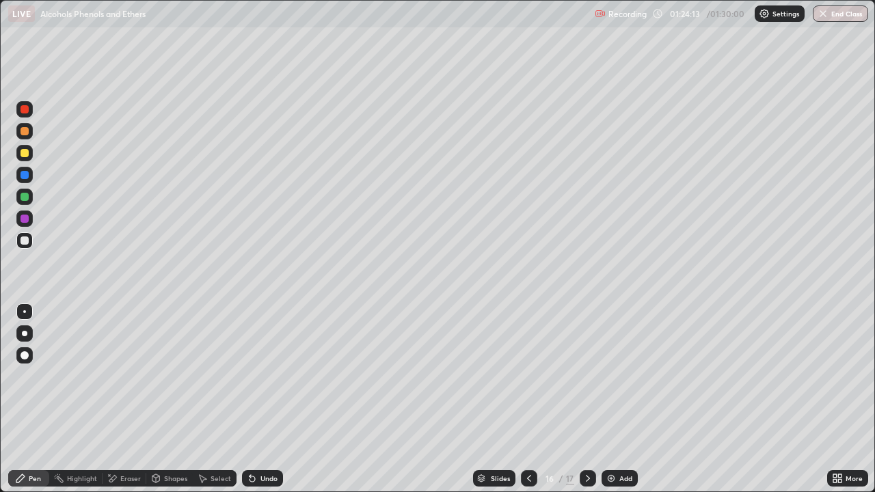
click at [249, 399] on icon at bounding box center [249, 475] width 1 height 1
click at [25, 219] on div at bounding box center [24, 219] width 8 height 8
click at [831, 12] on button "End Class" at bounding box center [841, 13] width 54 height 16
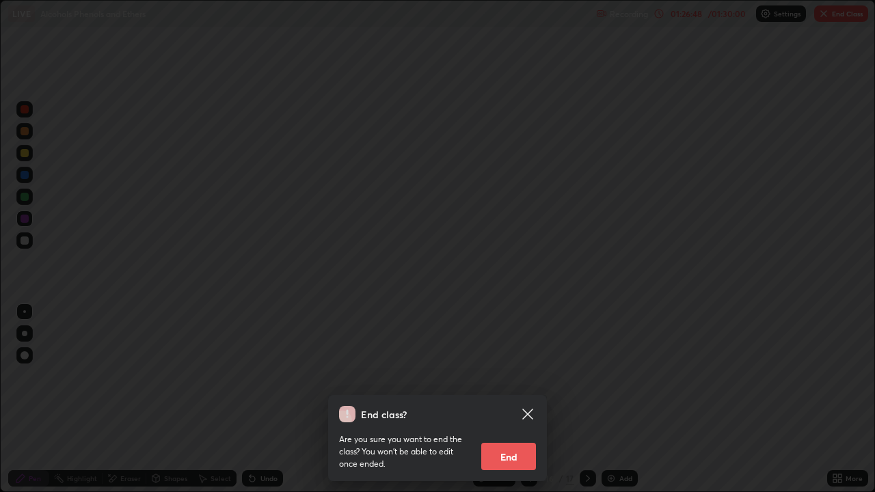
click at [502, 399] on button "End" at bounding box center [508, 456] width 55 height 27
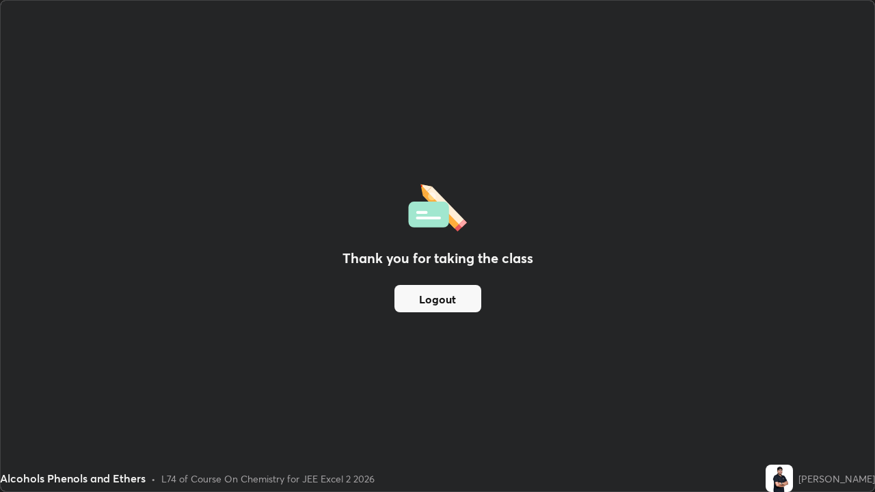
click at [432, 301] on button "Logout" at bounding box center [437, 298] width 87 height 27
